Goal: Information Seeking & Learning: Check status

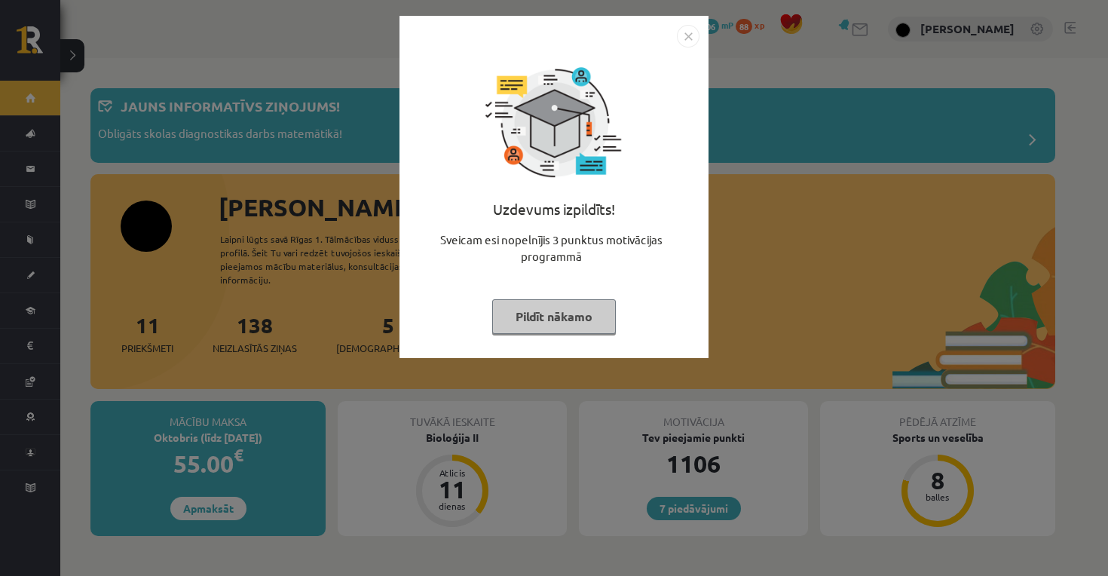
click at [552, 317] on button "Pildīt nākamo" at bounding box center [554, 316] width 124 height 35
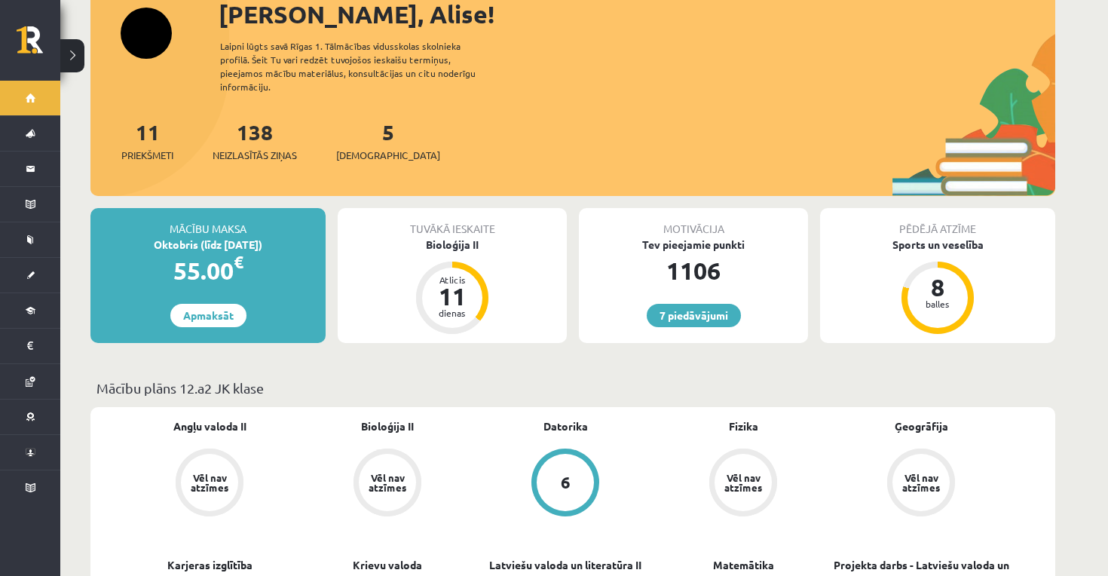
scroll to position [196, 0]
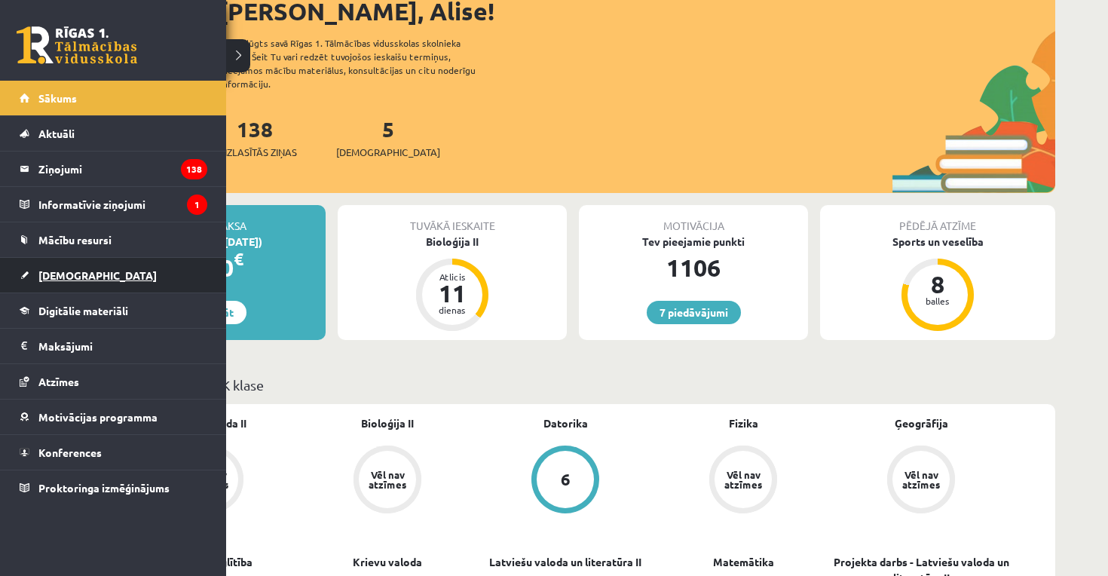
click at [54, 276] on span "[DEMOGRAPHIC_DATA]" at bounding box center [97, 275] width 118 height 14
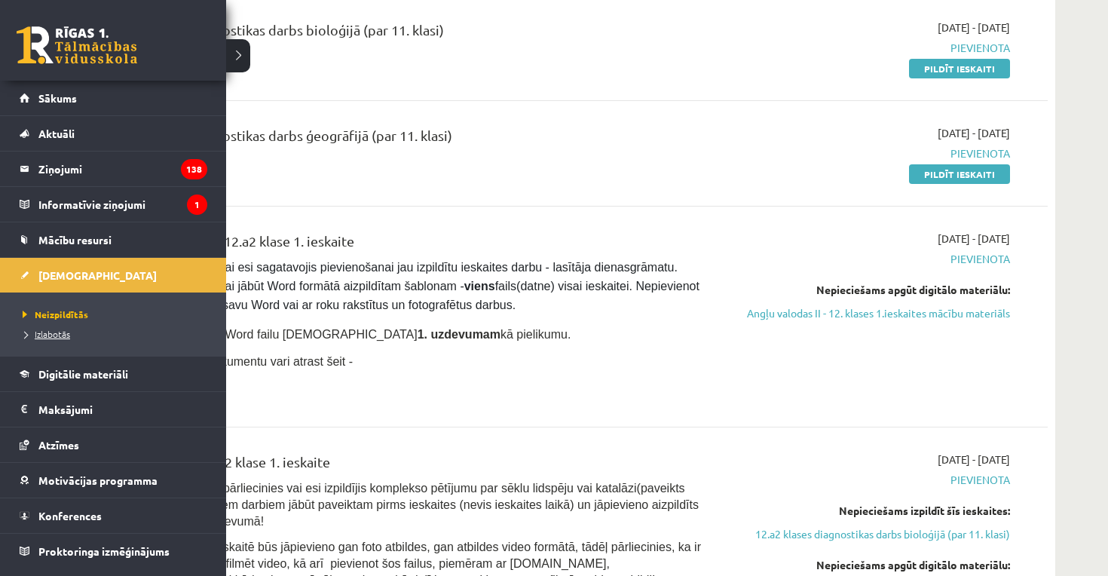
click at [48, 331] on span "Izlabotās" at bounding box center [44, 334] width 51 height 12
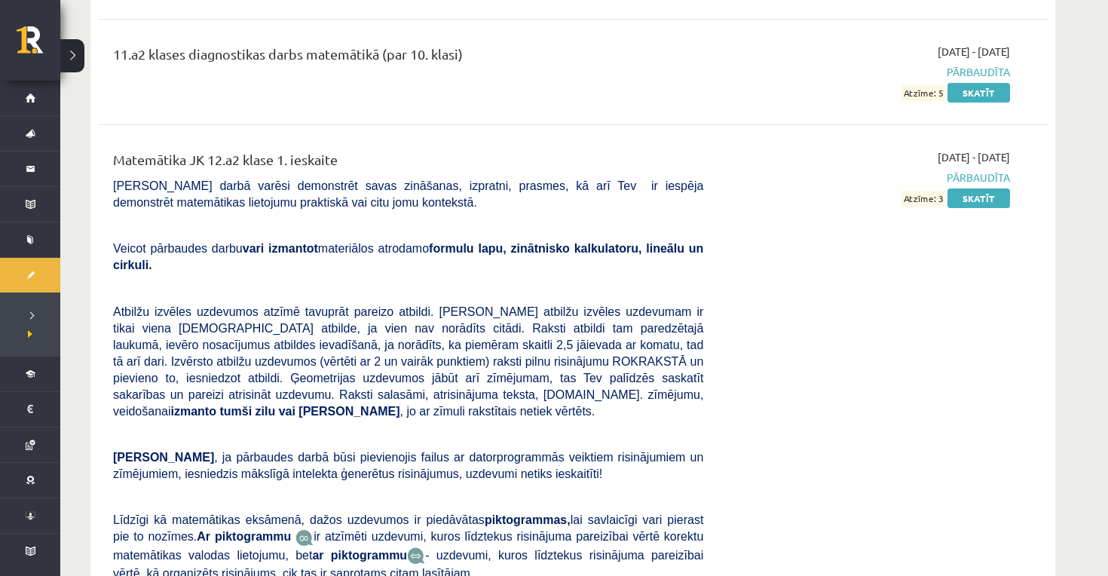
scroll to position [4188, 0]
click at [960, 188] on link "Skatīt" at bounding box center [979, 198] width 63 height 20
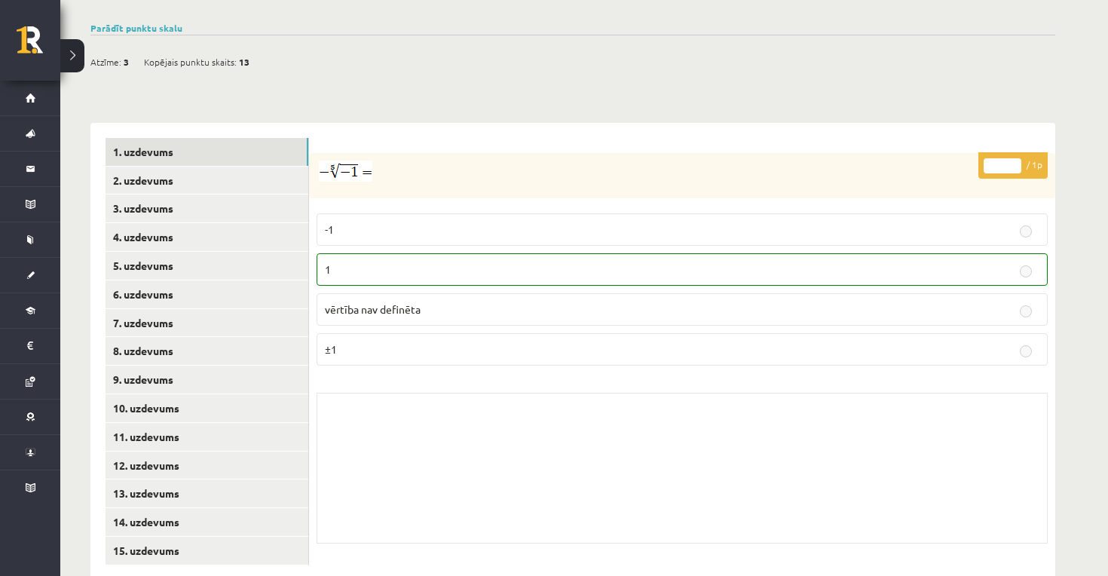
scroll to position [501, 0]
click at [224, 167] on link "2. uzdevums" at bounding box center [207, 181] width 203 height 28
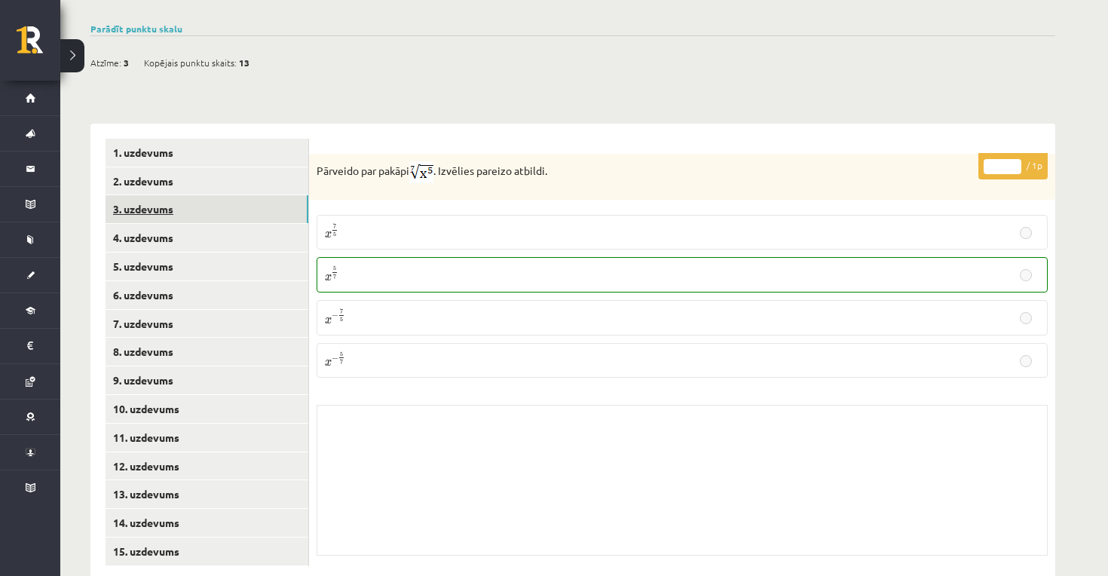
click at [225, 195] on link "3. uzdevums" at bounding box center [207, 209] width 203 height 28
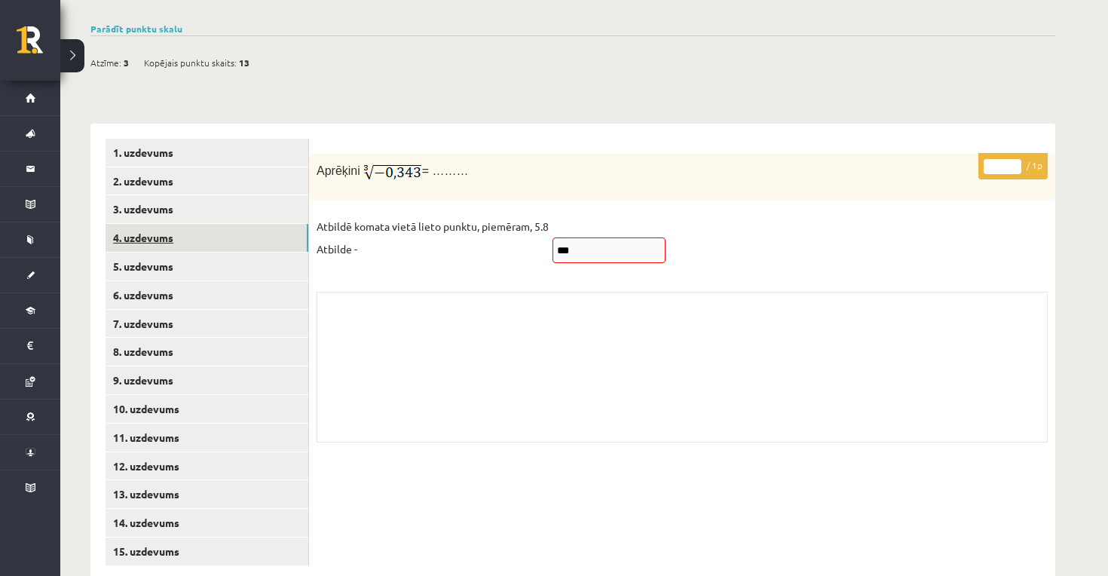
click at [220, 224] on link "4. uzdevums" at bounding box center [207, 238] width 203 height 28
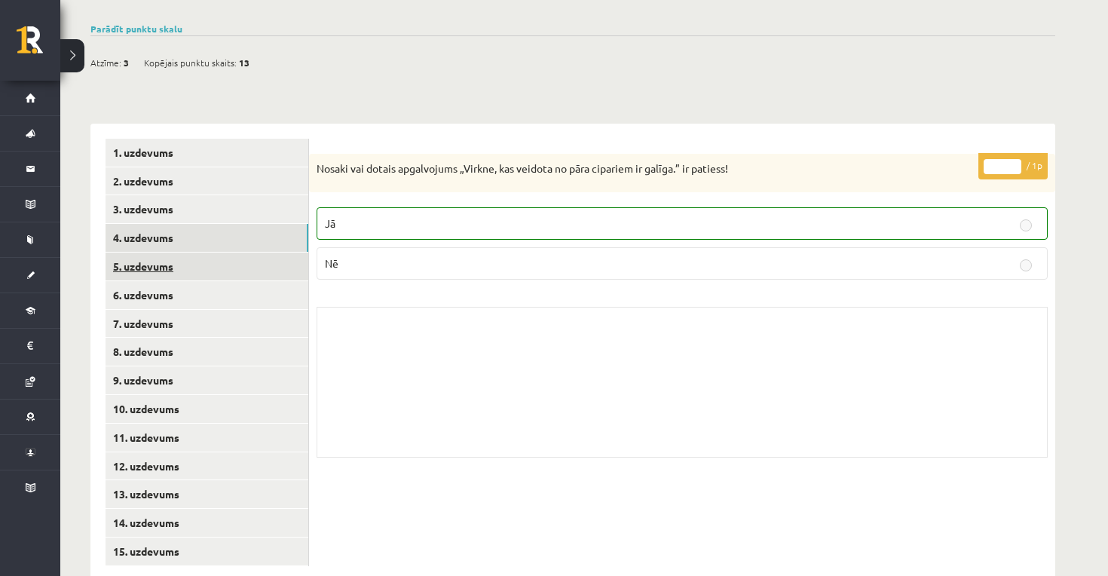
click at [216, 253] on link "5. uzdevums" at bounding box center [207, 267] width 203 height 28
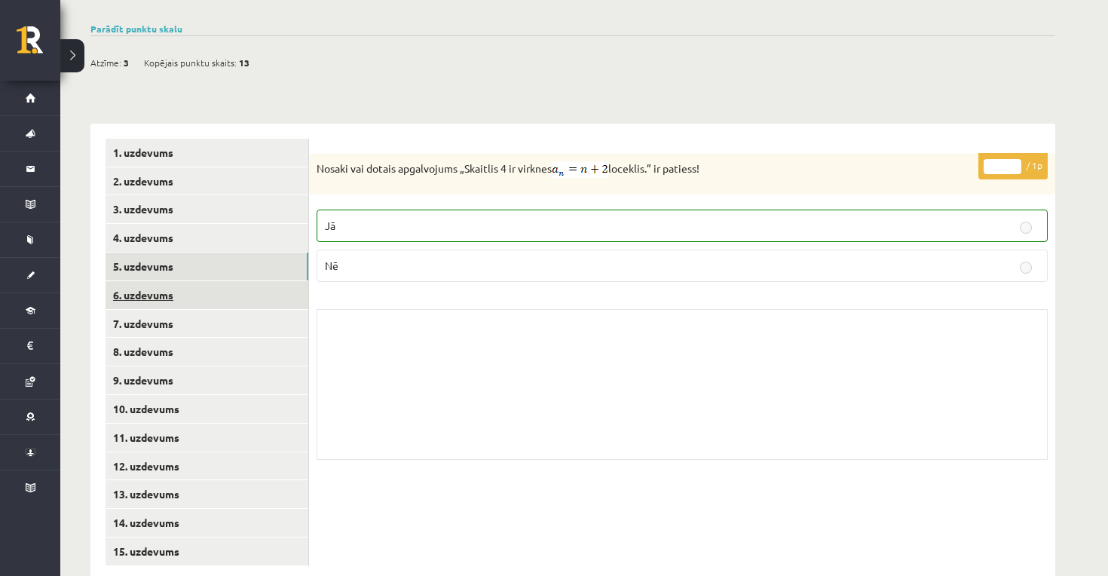
click at [213, 281] on link "6. uzdevums" at bounding box center [207, 295] width 203 height 28
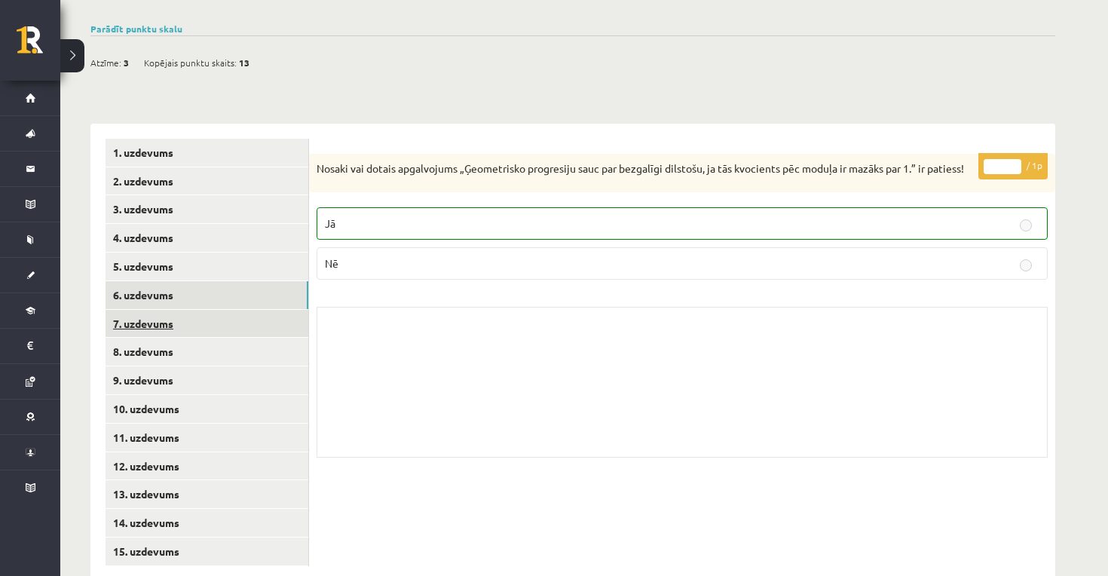
click at [197, 310] on link "7. uzdevums" at bounding box center [207, 324] width 203 height 28
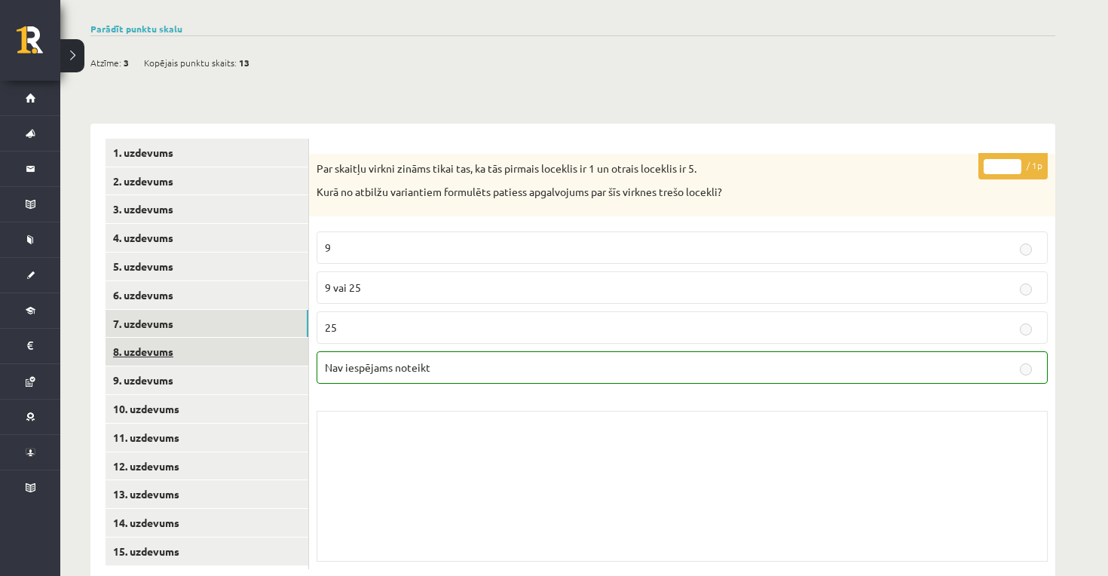
click at [188, 338] on link "8. uzdevums" at bounding box center [207, 352] width 203 height 28
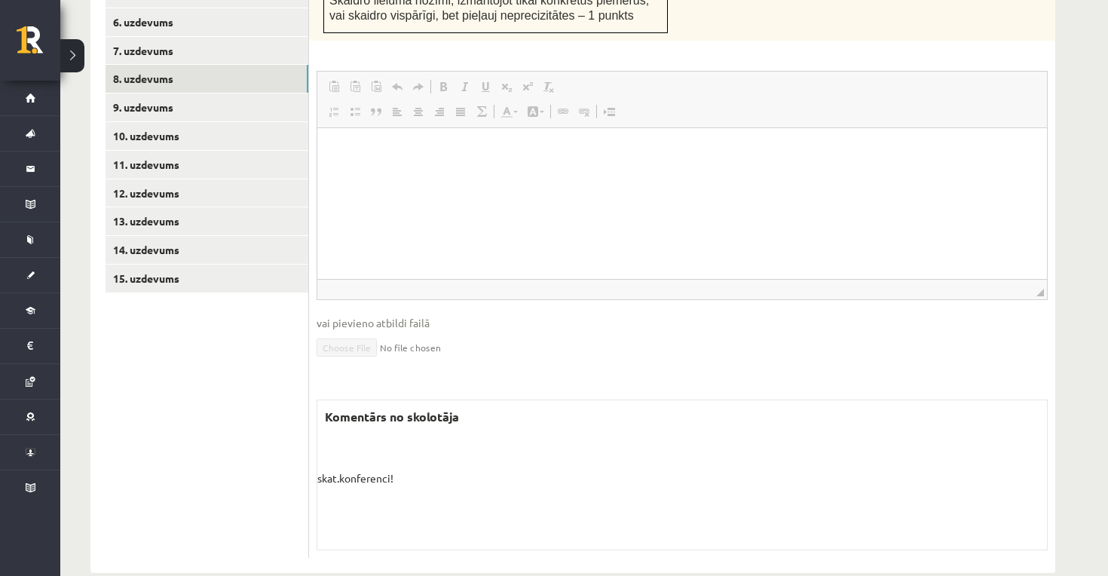
scroll to position [773, 0]
click at [253, 95] on link "9. uzdevums" at bounding box center [207, 109] width 203 height 28
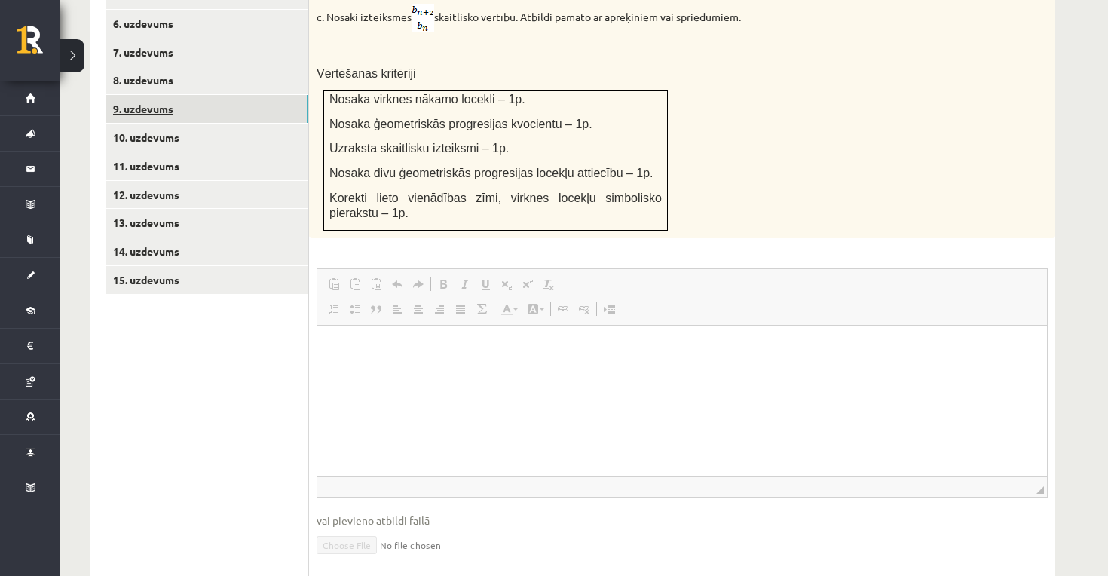
scroll to position [0, 0]
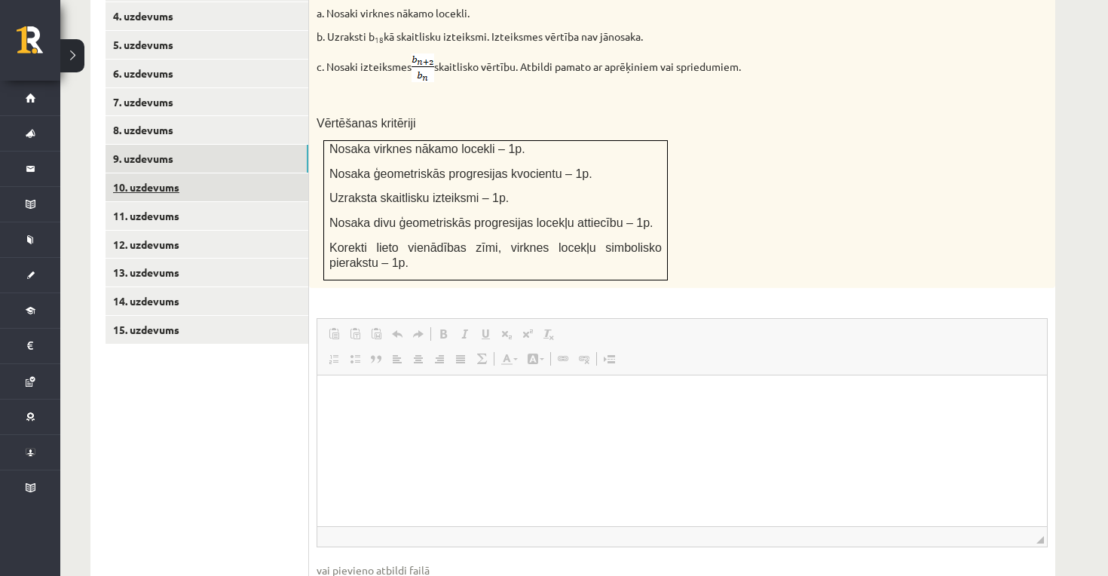
click at [221, 173] on link "10. uzdevums" at bounding box center [207, 187] width 203 height 28
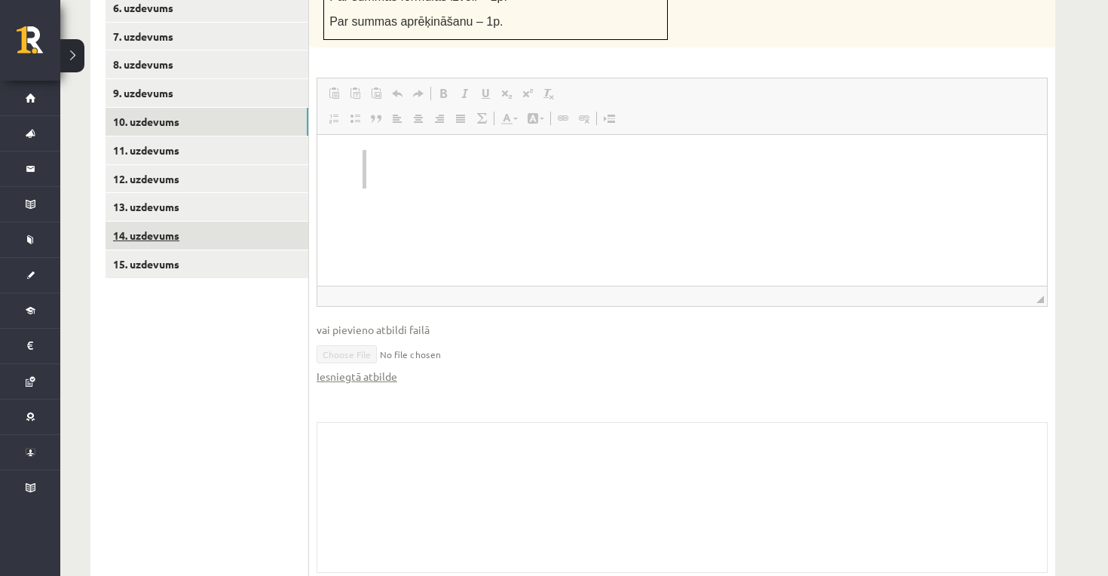
scroll to position [784, 0]
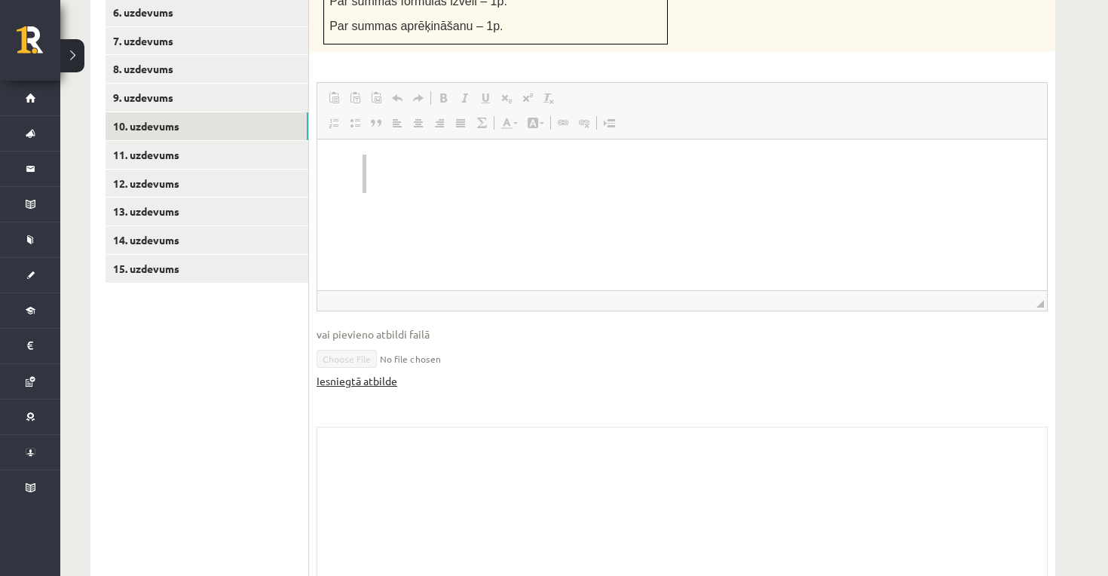
click at [339, 373] on link "Iesniegtā atbilde" at bounding box center [357, 381] width 81 height 16
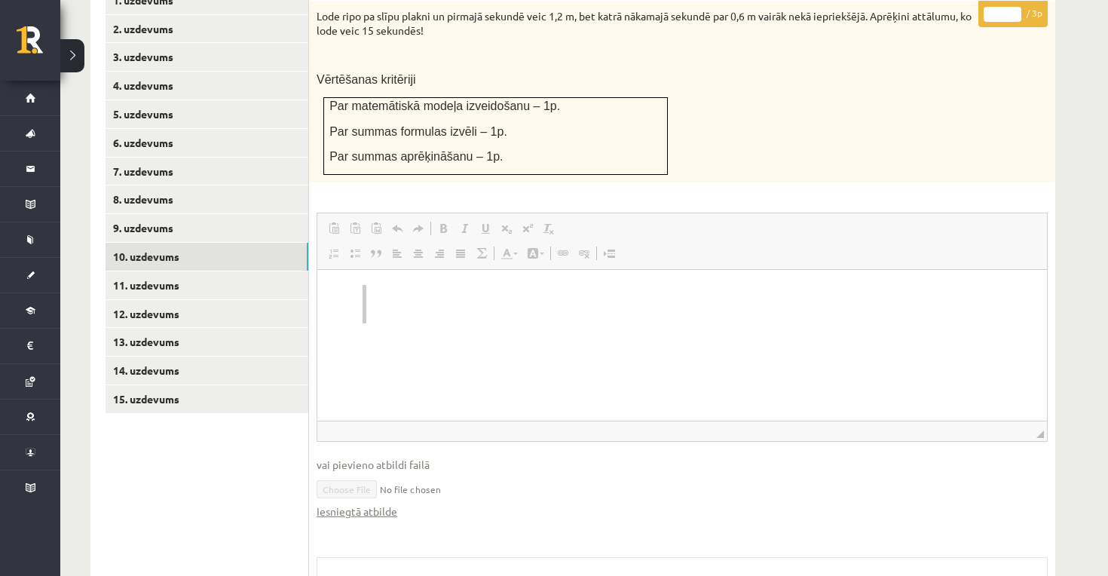
scroll to position [638, 0]
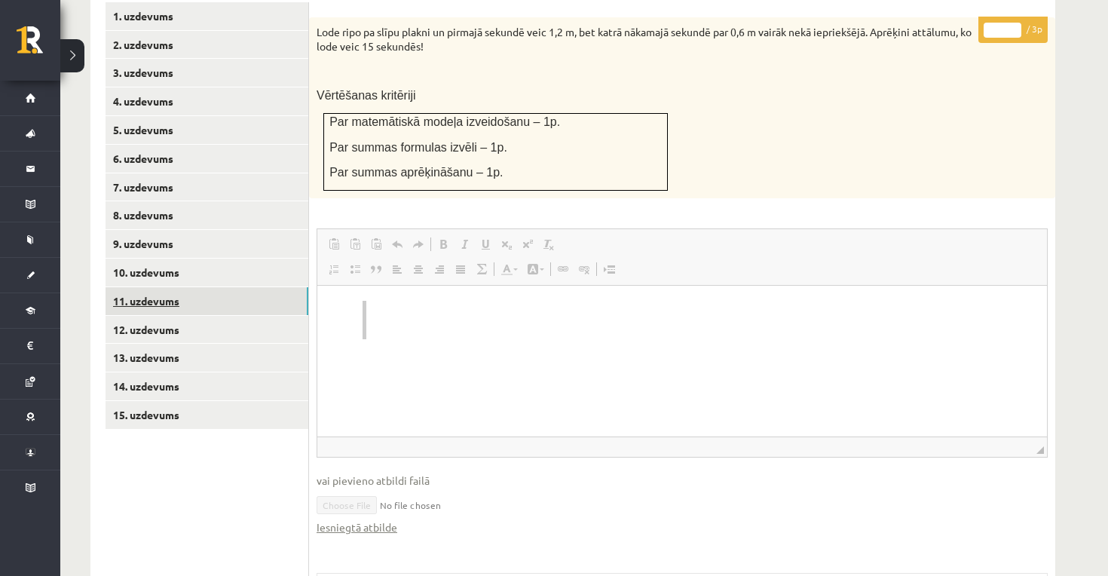
click at [281, 287] on link "11. uzdevums" at bounding box center [207, 301] width 203 height 28
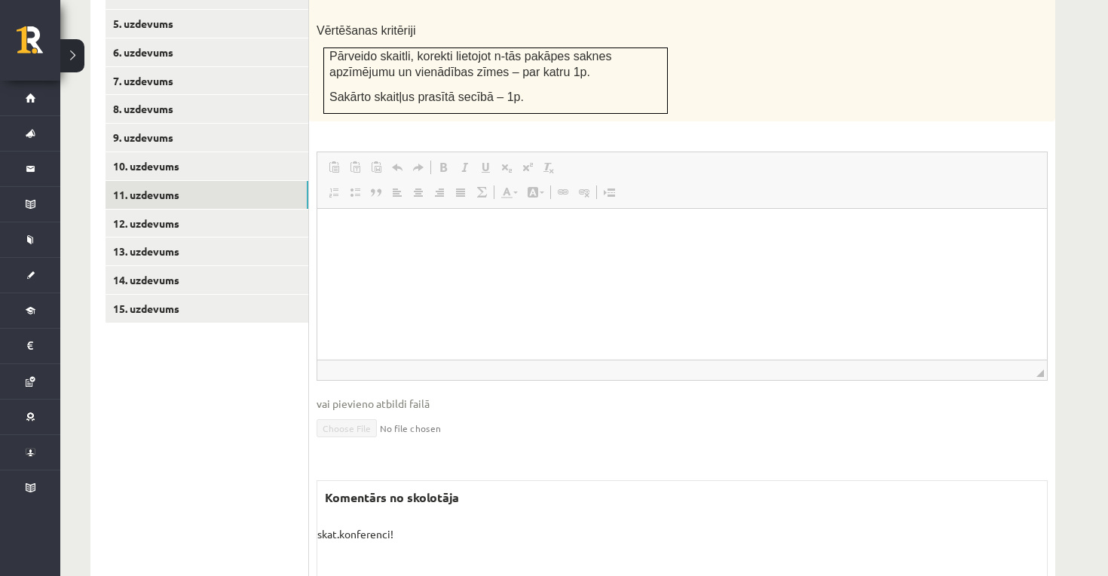
scroll to position [746, 0]
click at [229, 236] on link "13. uzdevums" at bounding box center [207, 250] width 203 height 28
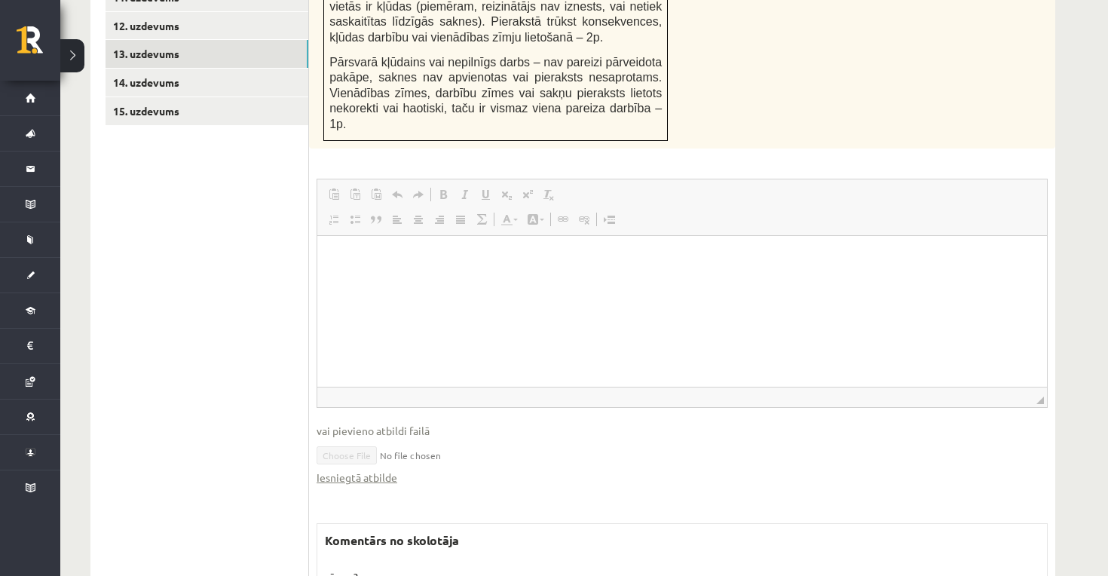
scroll to position [881, 0]
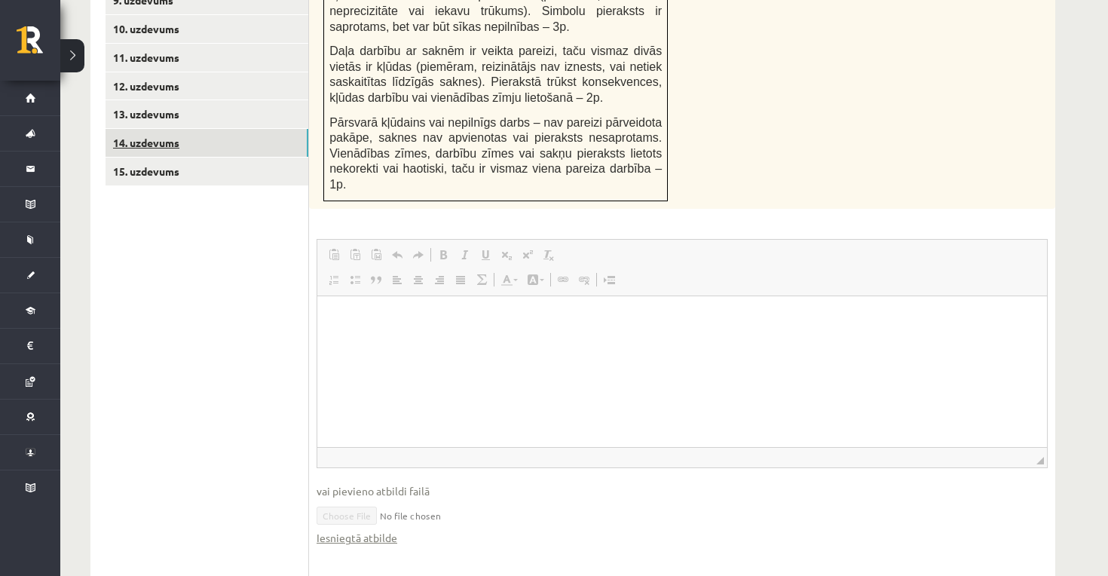
click at [241, 129] on link "14. uzdevums" at bounding box center [207, 143] width 203 height 28
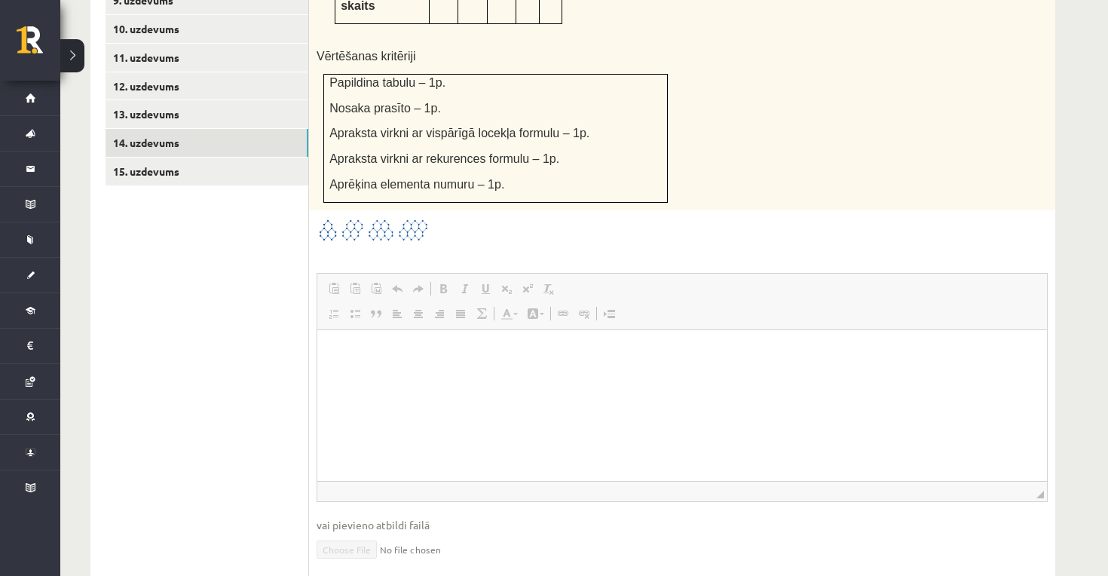
scroll to position [0, 0]
click at [221, 158] on link "15. uzdevums" at bounding box center [207, 172] width 203 height 28
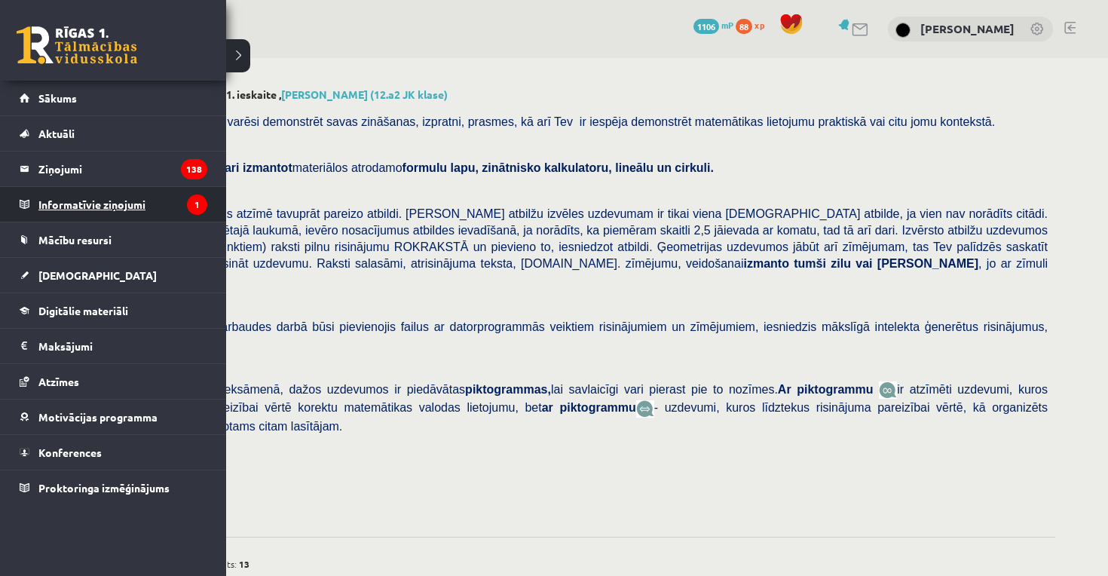
click at [68, 211] on legend "Informatīvie ziņojumi 1" at bounding box center [122, 204] width 169 height 35
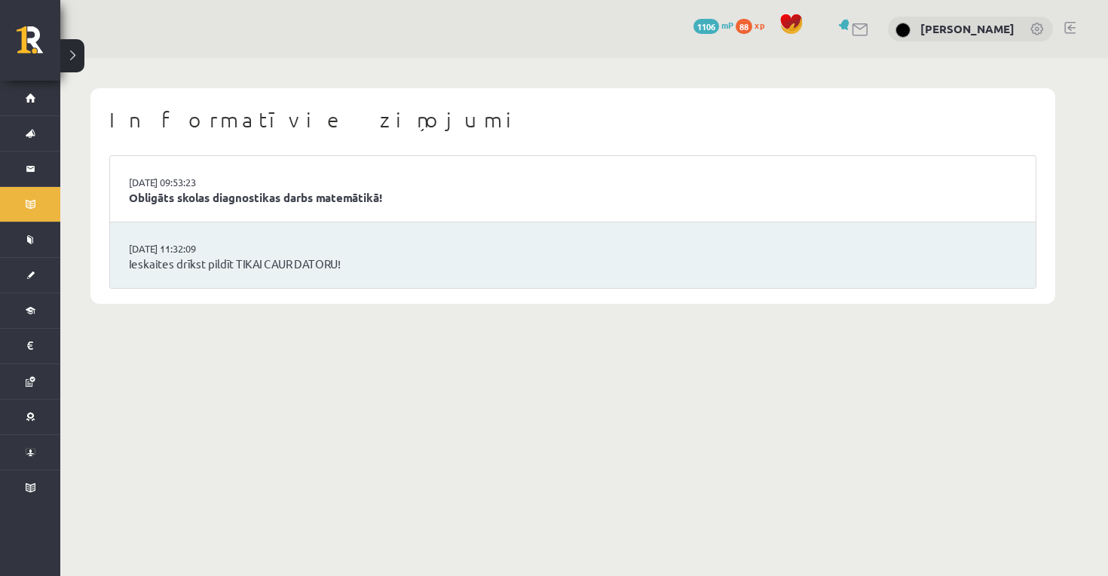
click at [334, 241] on li "15.09.2025 11:32:09 Ieskaites drīkst pildīt TIKAI CAUR DATORU!" at bounding box center [573, 255] width 926 height 66
click at [314, 277] on li "15.09.2025 11:32:09 Ieskaites drīkst pildīt TIKAI CAUR DATORU!" at bounding box center [573, 255] width 926 height 66
click at [314, 262] on link "Ieskaites drīkst pildīt TIKAI CAUR DATORU!" at bounding box center [573, 264] width 888 height 17
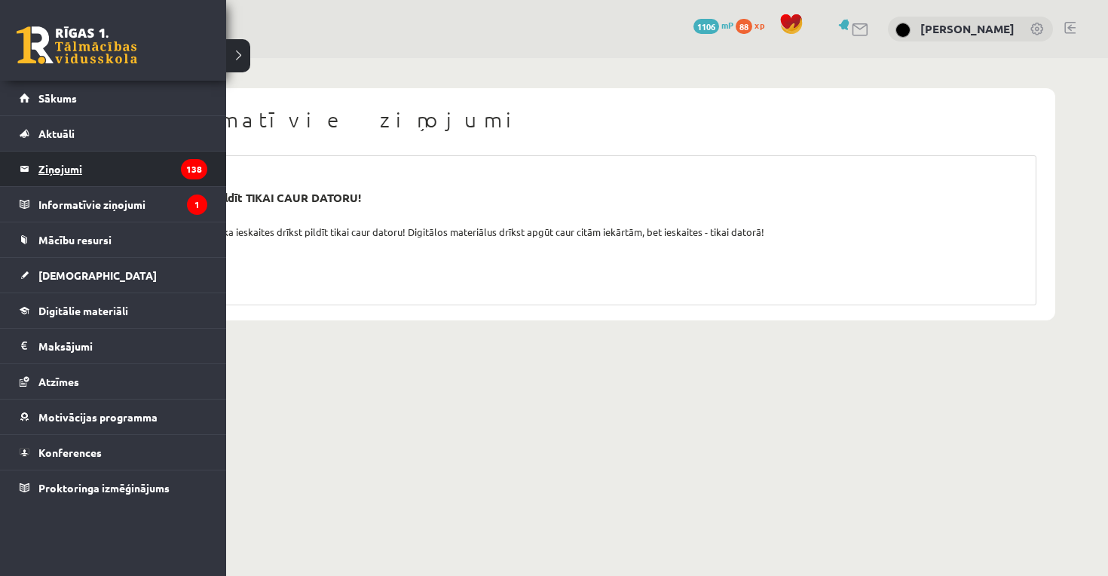
click at [103, 176] on legend "Ziņojumi 138" at bounding box center [122, 169] width 169 height 35
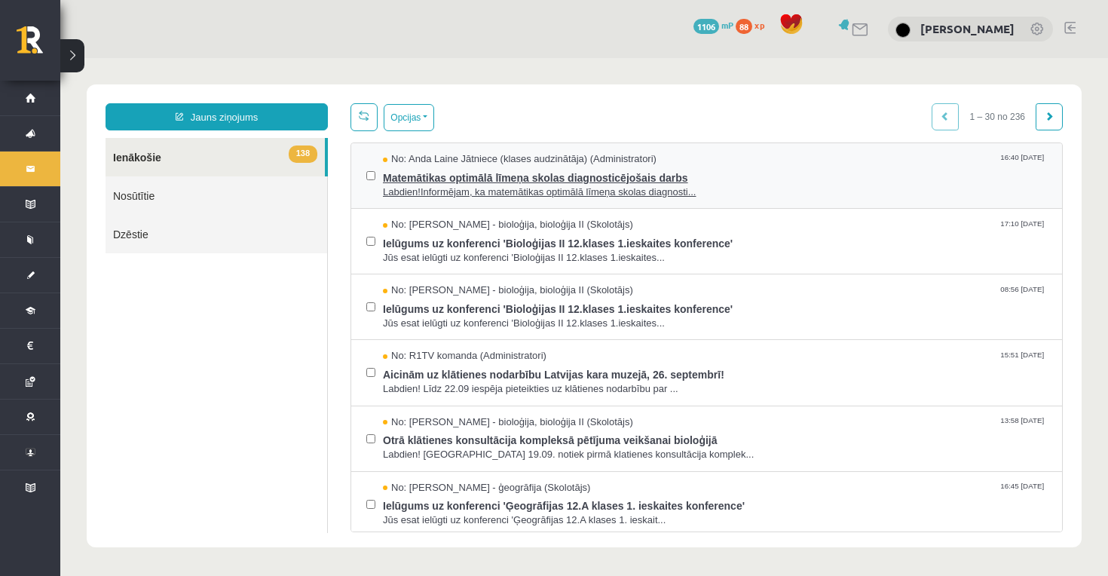
click at [406, 192] on span "Labdien!Informējam, ka matemātikas optimālā līmeņa skolas diagnosti..." at bounding box center [715, 192] width 664 height 14
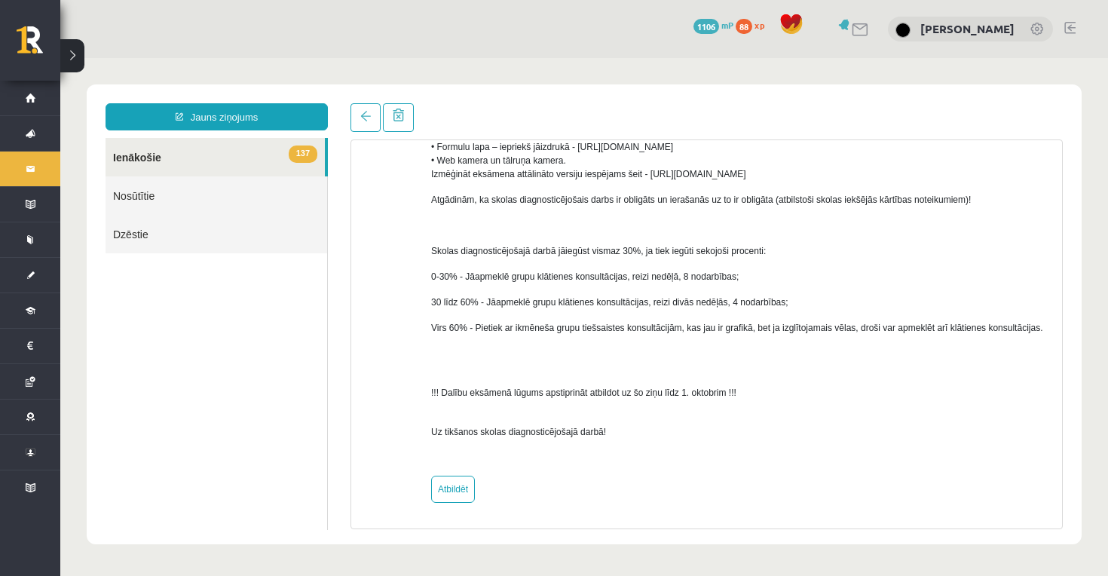
scroll to position [611, 0]
click at [249, 149] on link "137 Ienākošie" at bounding box center [215, 157] width 219 height 38
click at [268, 160] on link "137 Ienākošie" at bounding box center [215, 157] width 219 height 38
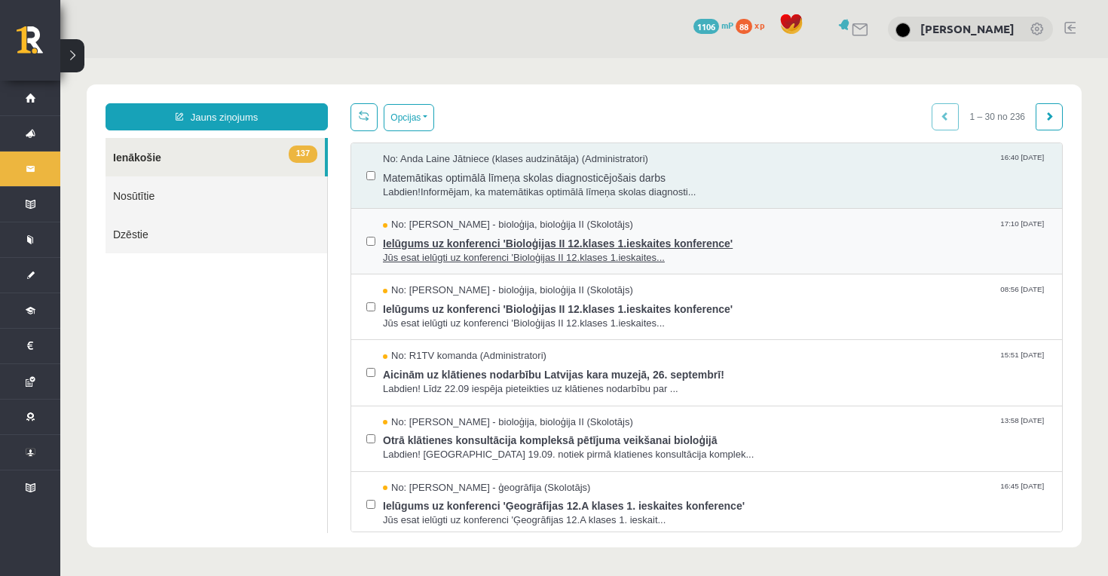
scroll to position [0, 0]
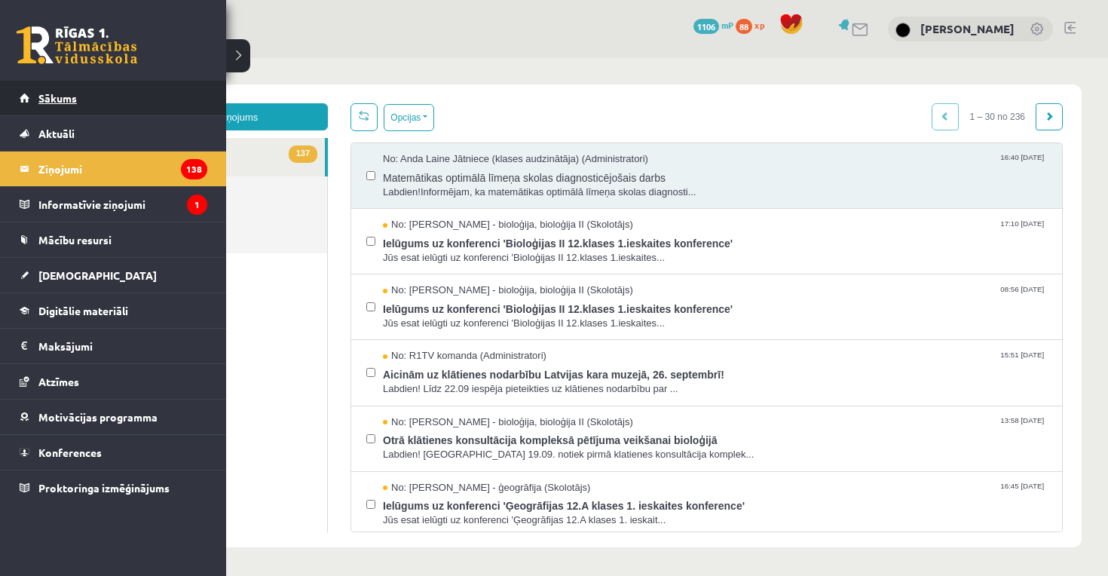
click at [147, 100] on link "Sākums" at bounding box center [114, 98] width 188 height 35
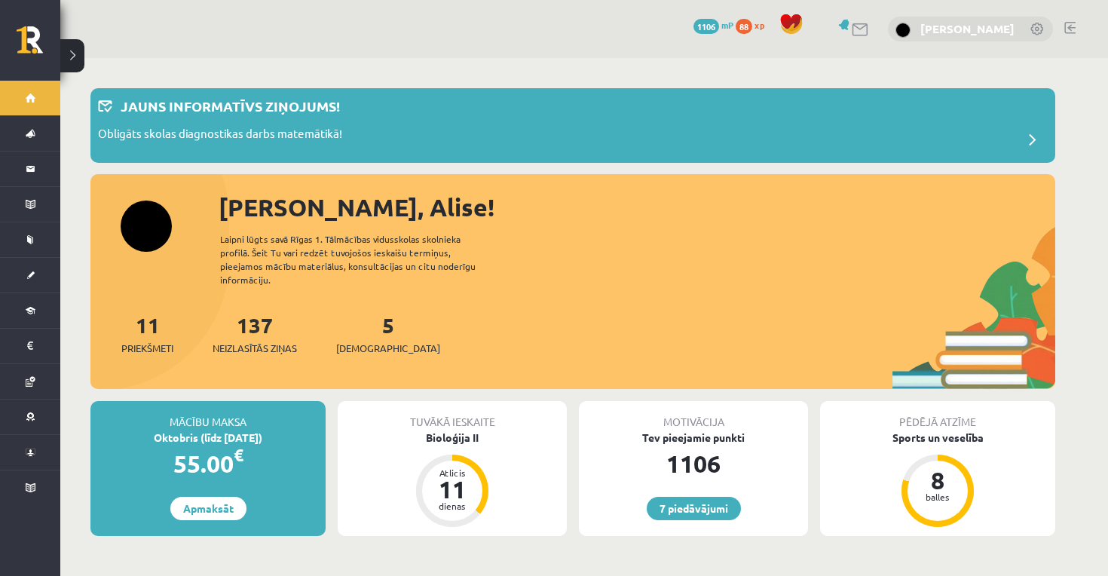
click at [961, 28] on link "[PERSON_NAME]" at bounding box center [967, 28] width 94 height 15
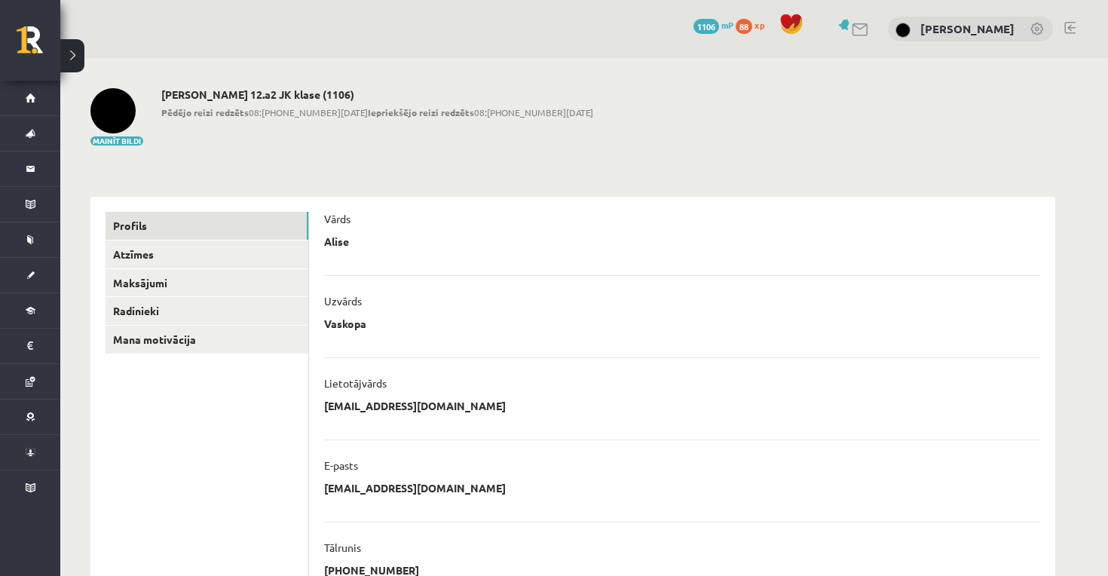
click at [1070, 26] on link at bounding box center [1069, 28] width 11 height 12
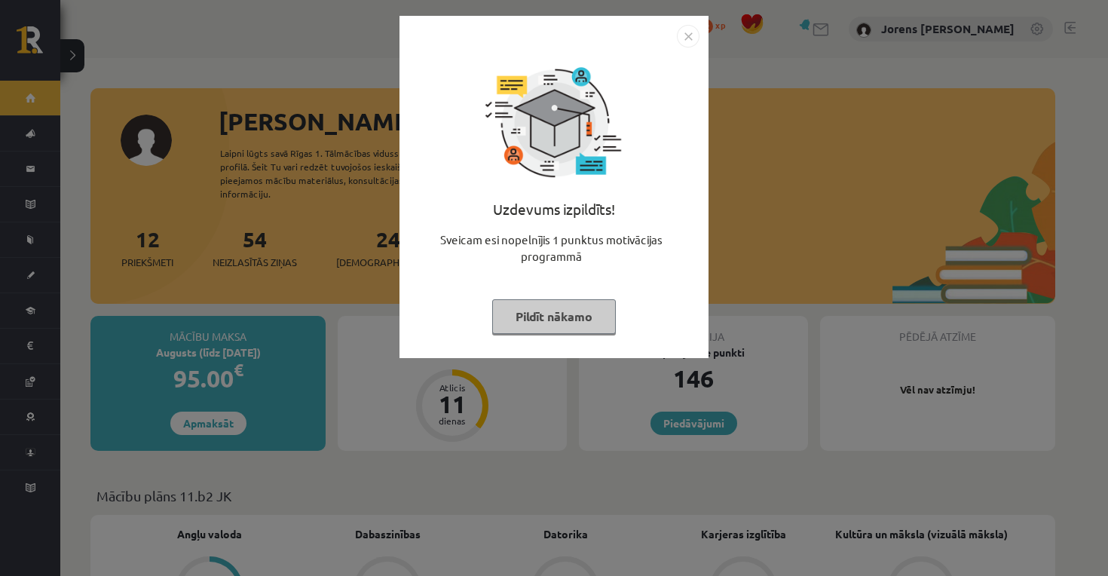
click at [552, 314] on button "Pildīt nākamo" at bounding box center [554, 316] width 124 height 35
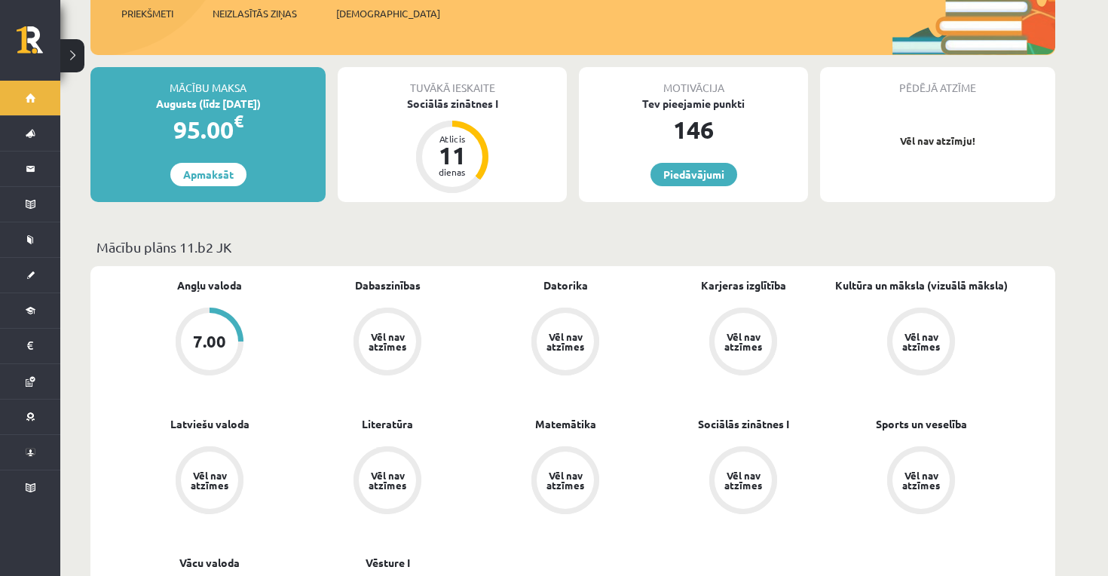
scroll to position [250, 0]
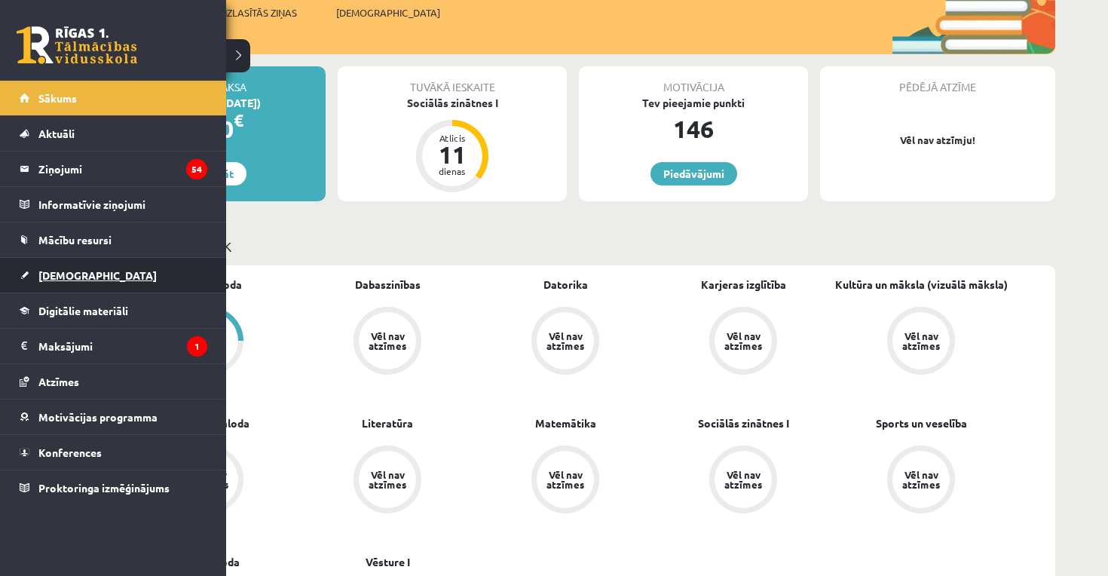
click at [66, 275] on span "[DEMOGRAPHIC_DATA]" at bounding box center [97, 275] width 118 height 14
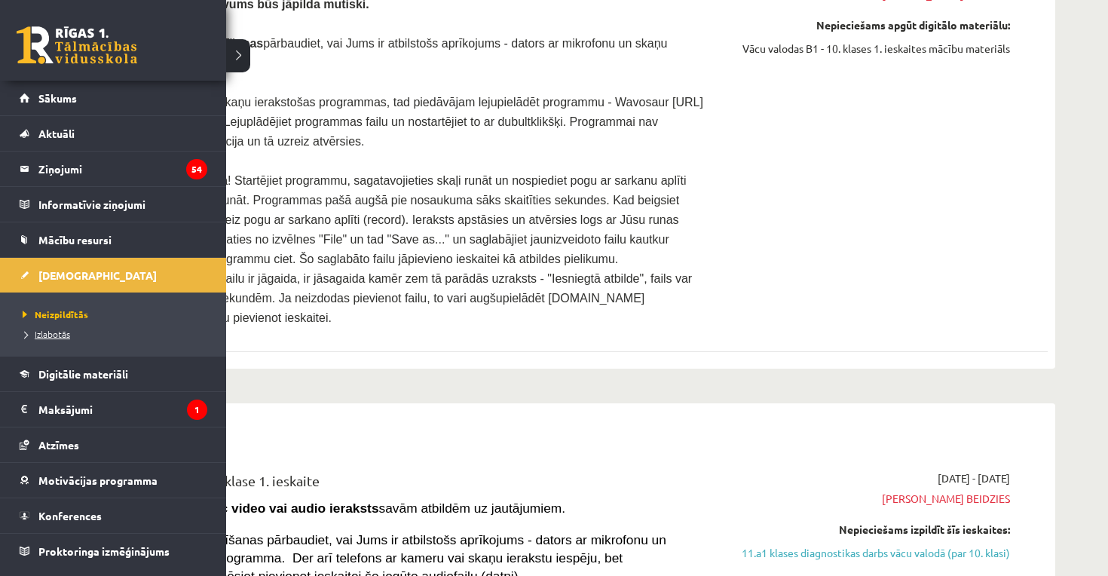
click at [66, 337] on span "Izlabotās" at bounding box center [44, 334] width 51 height 12
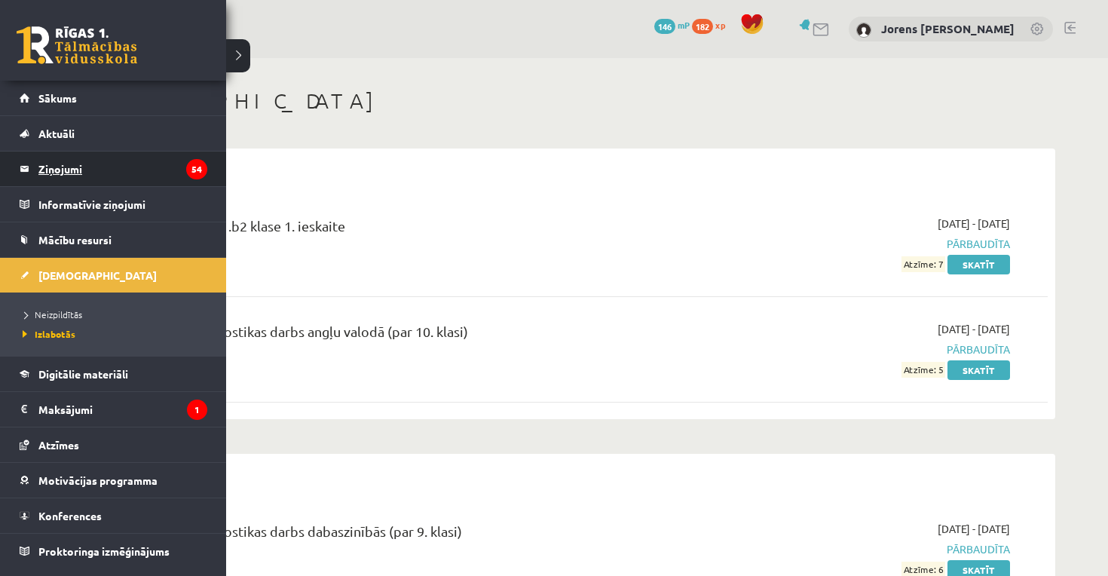
click at [73, 182] on legend "Ziņojumi 54" at bounding box center [122, 169] width 169 height 35
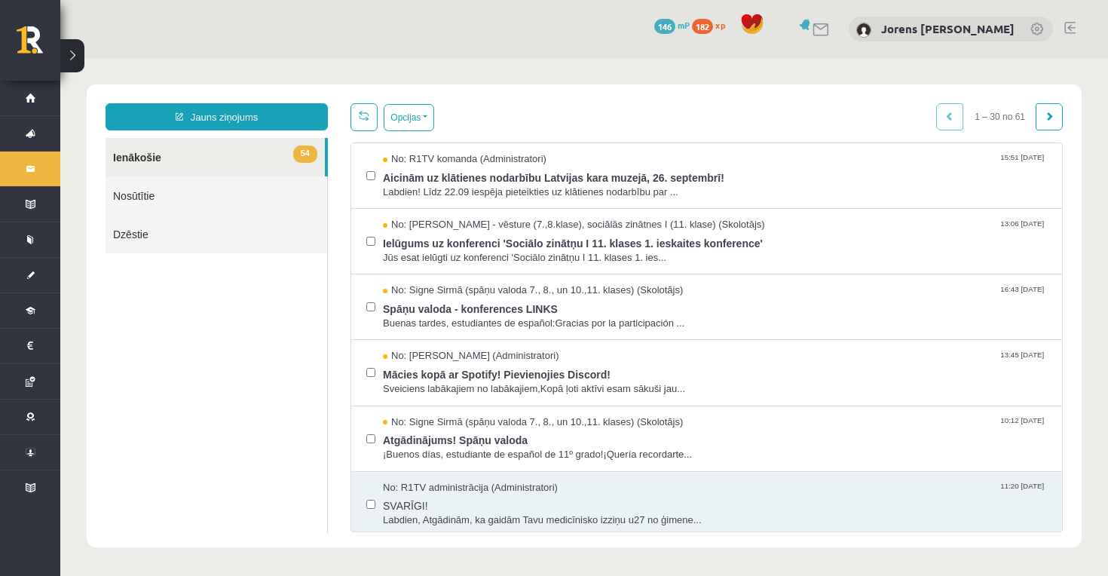
click at [1073, 26] on link at bounding box center [1069, 28] width 11 height 12
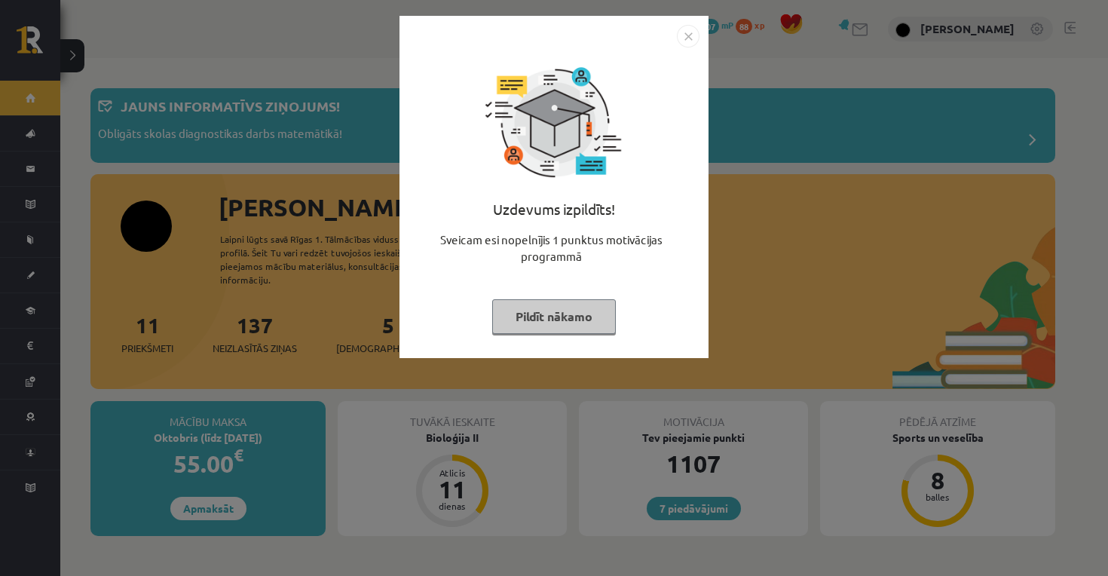
click at [551, 320] on button "Pildīt nākamo" at bounding box center [554, 316] width 124 height 35
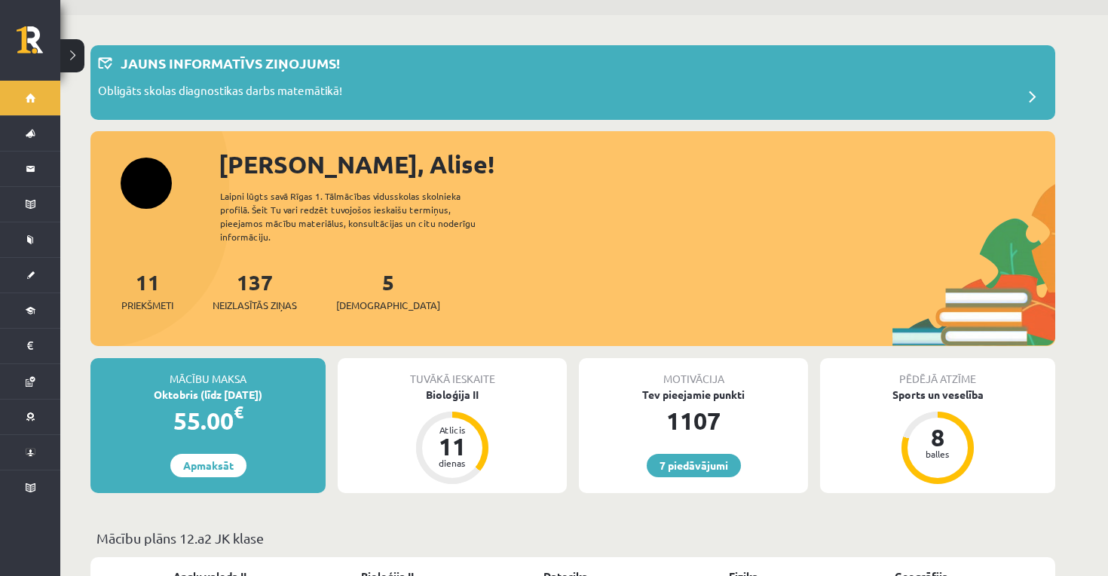
scroll to position [54, 0]
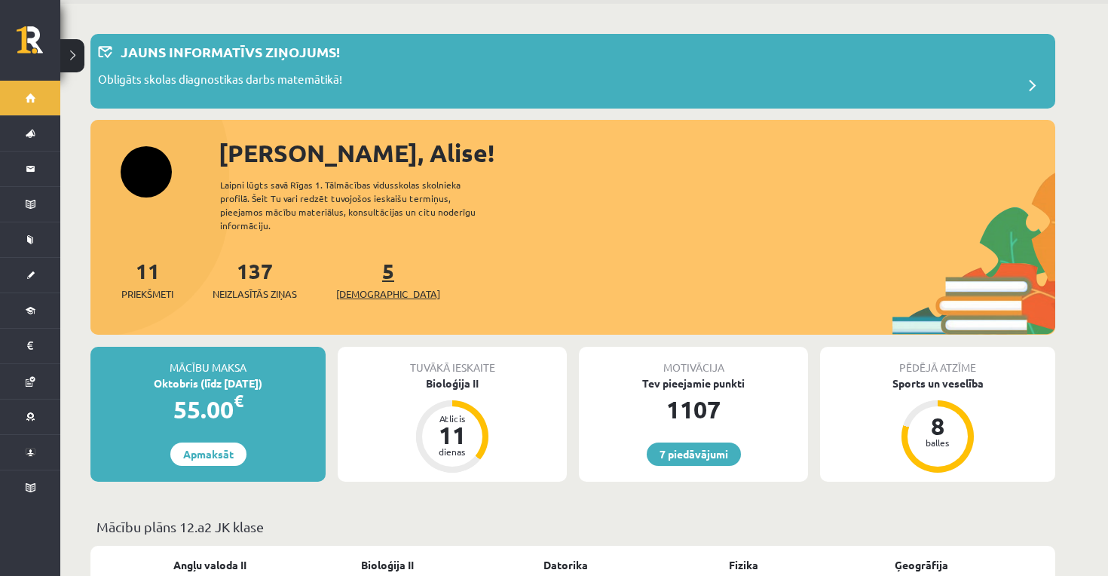
click at [365, 286] on span "[DEMOGRAPHIC_DATA]" at bounding box center [388, 293] width 104 height 15
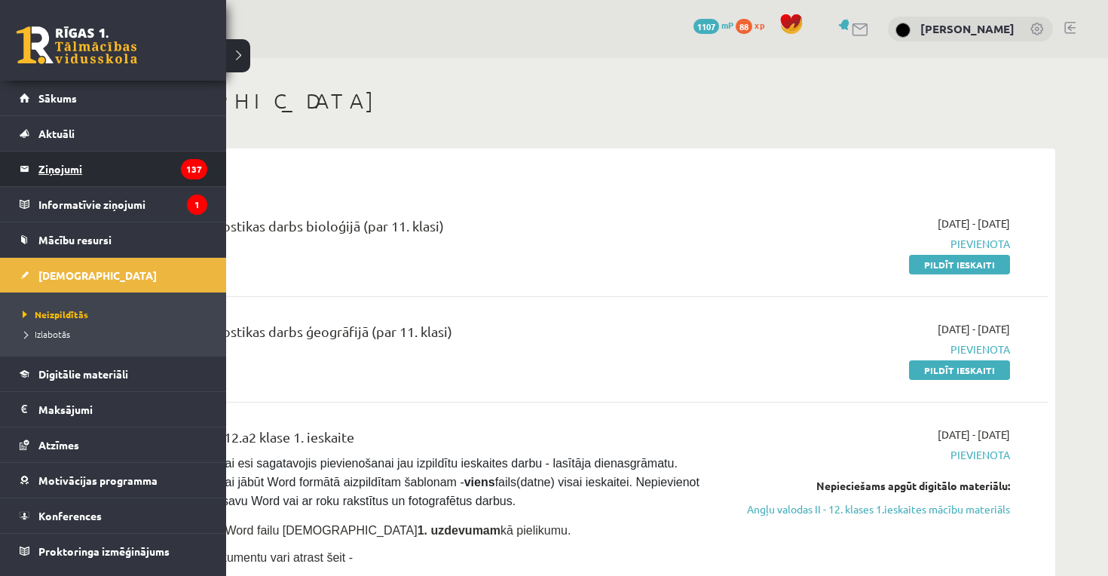
click at [84, 170] on legend "Ziņojumi 137" at bounding box center [122, 169] width 169 height 35
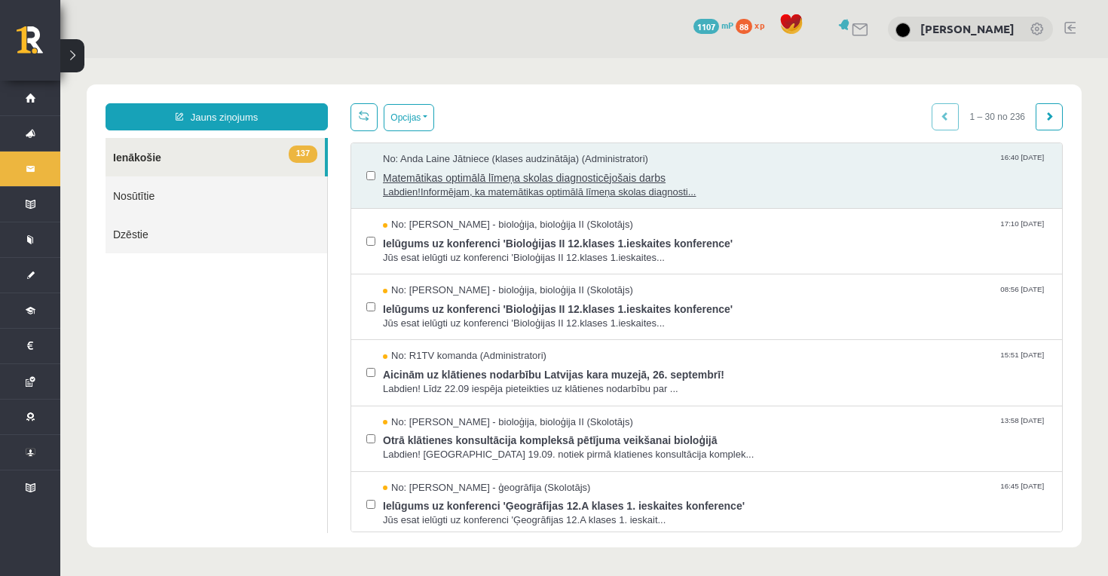
click at [519, 185] on span "Labdien!Informējam, ka matemātikas optimālā līmeņa skolas diagnosti..." at bounding box center [715, 192] width 664 height 14
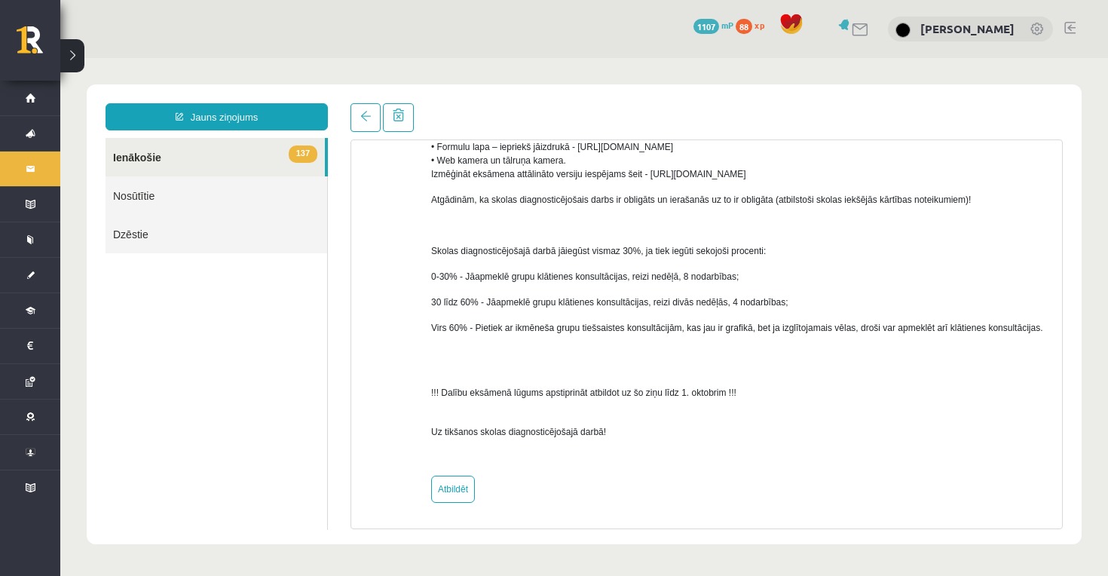
scroll to position [605, 0]
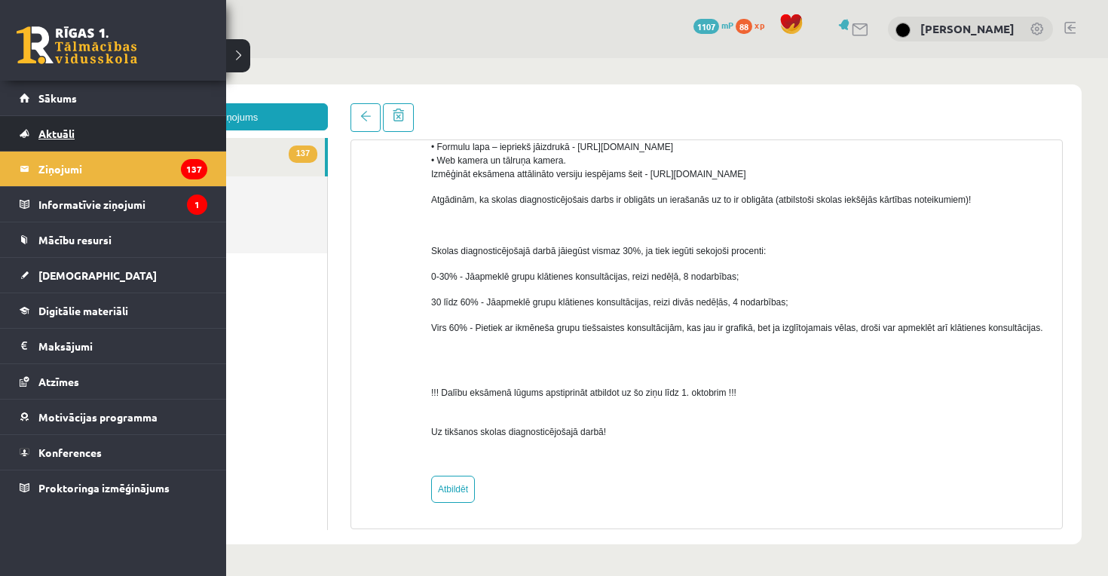
click at [22, 118] on link "Aktuāli" at bounding box center [114, 133] width 188 height 35
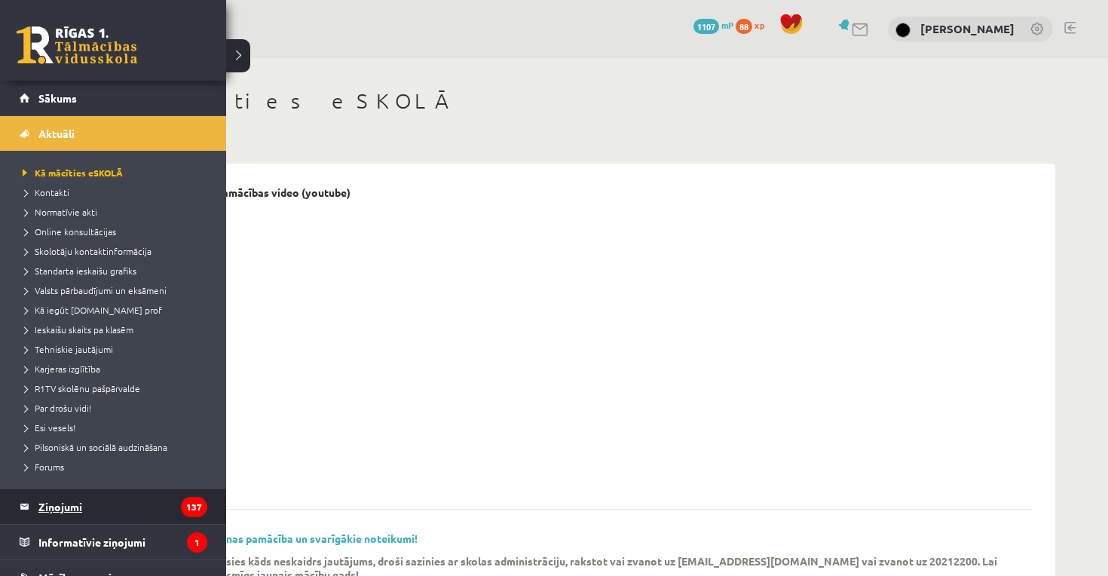
click at [87, 509] on legend "Ziņojumi 137" at bounding box center [122, 506] width 169 height 35
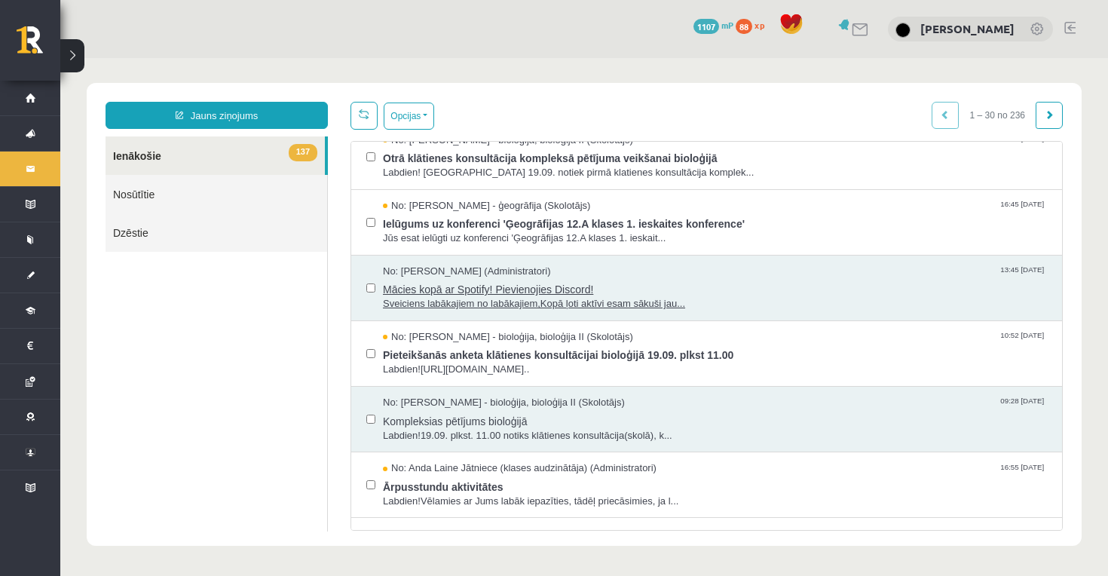
scroll to position [282, 0]
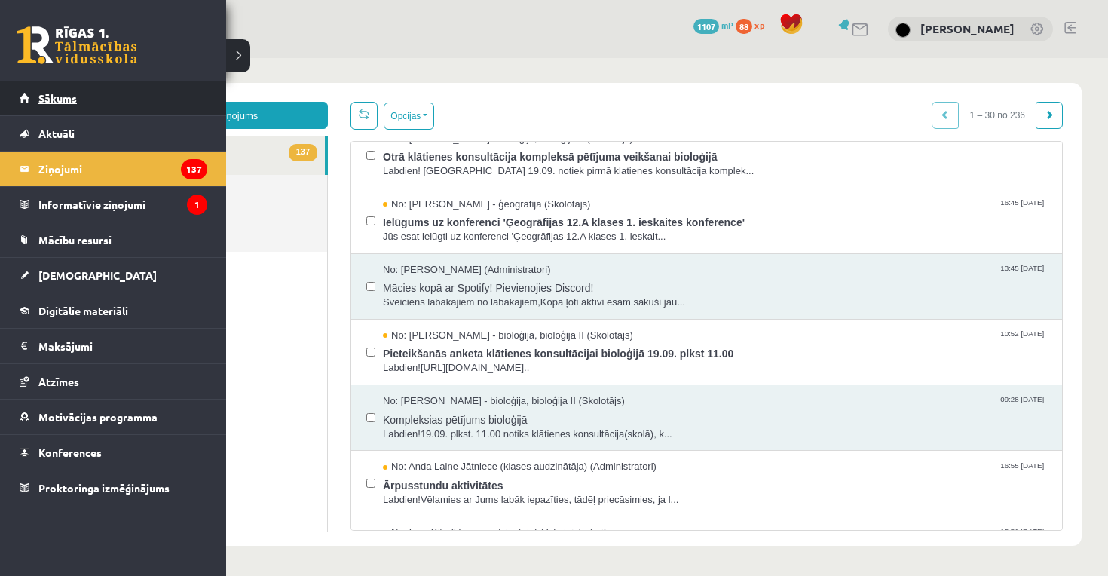
click at [49, 109] on link "Sākums" at bounding box center [114, 98] width 188 height 35
